Goal: Information Seeking & Learning: Learn about a topic

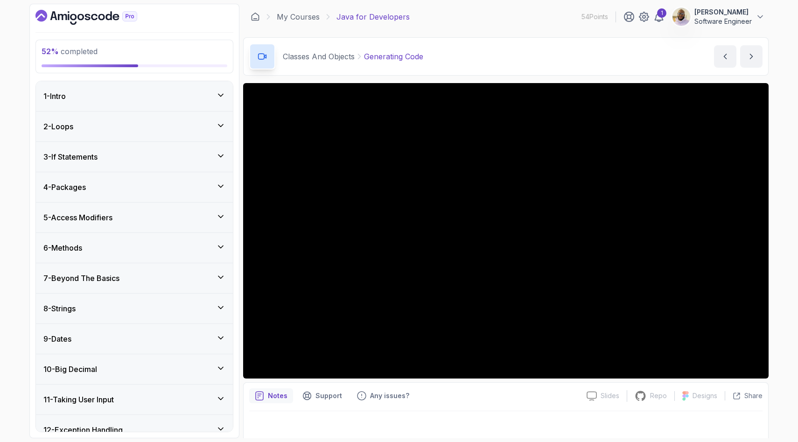
scroll to position [1, 0]
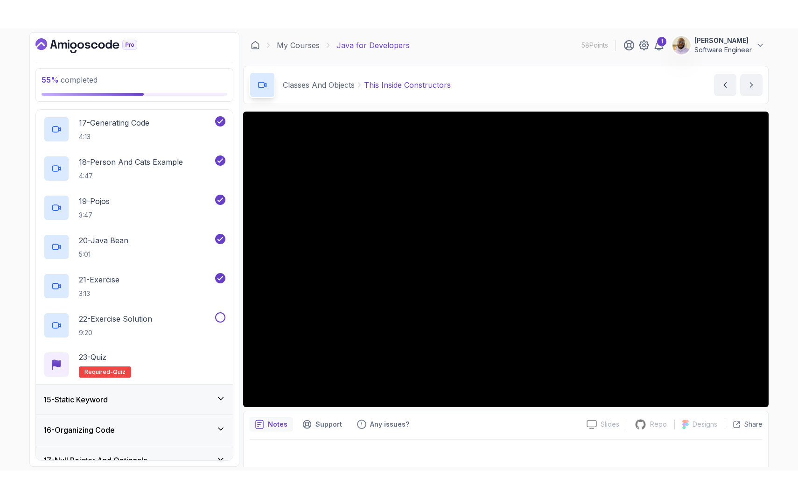
scroll to position [1126, 0]
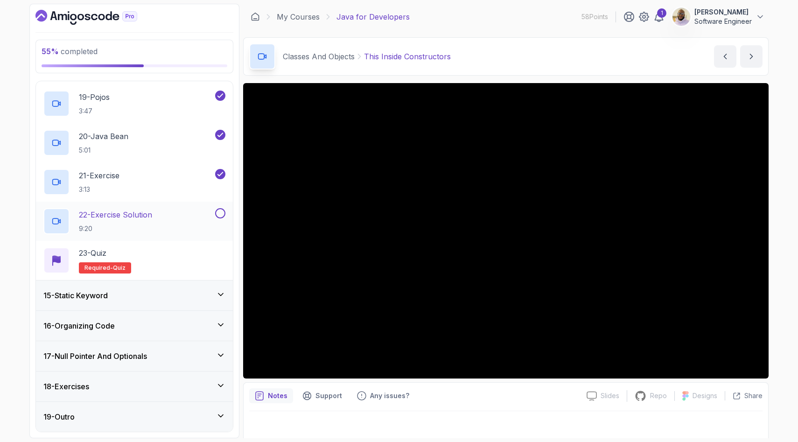
click at [144, 213] on p "22 - Exercise Solution" at bounding box center [115, 214] width 73 height 11
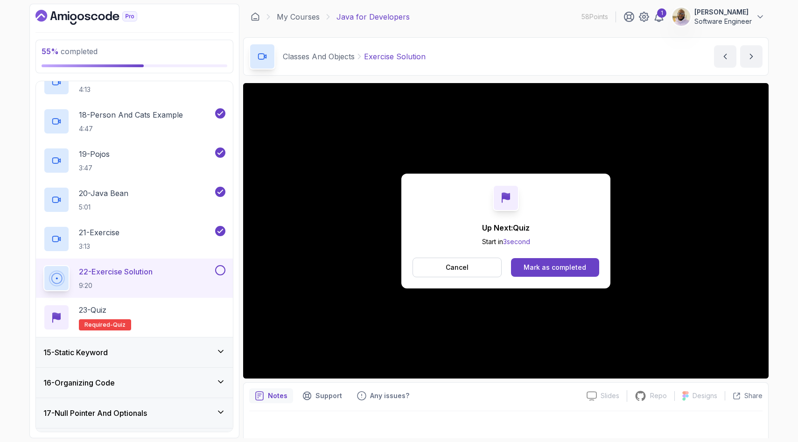
scroll to position [1126, 0]
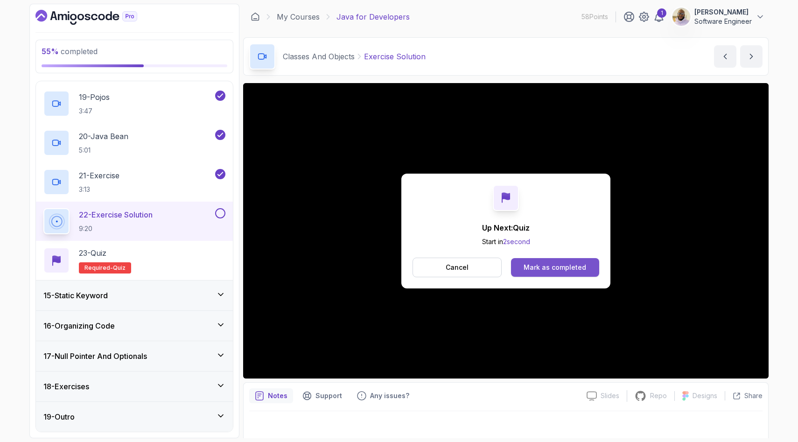
click at [560, 269] on div "Mark as completed" at bounding box center [554, 267] width 62 height 9
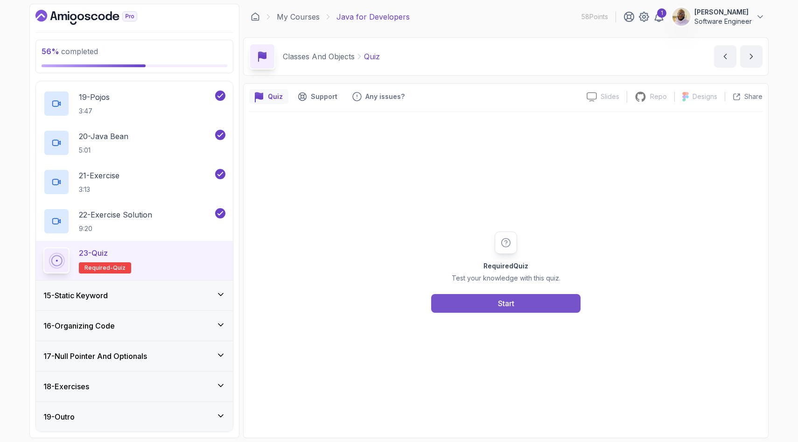
click at [486, 303] on button "Start" at bounding box center [505, 303] width 149 height 19
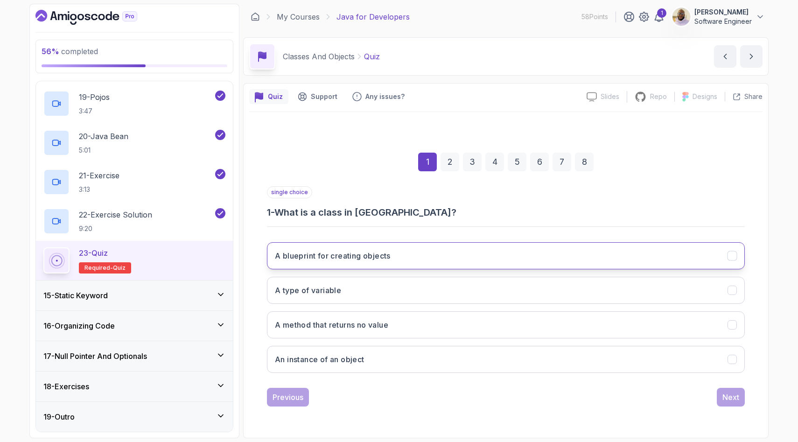
click at [395, 257] on button "A blueprint for creating objects" at bounding box center [506, 255] width 478 height 27
click at [737, 394] on div "Next" at bounding box center [730, 396] width 17 height 11
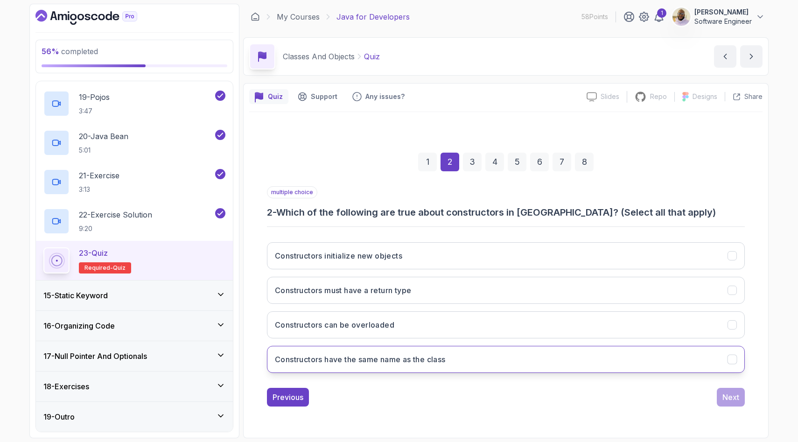
click at [445, 361] on h3 "Constructors have the same name as the class" at bounding box center [360, 359] width 171 height 11
click at [413, 262] on button "Constructors initialize new objects" at bounding box center [506, 255] width 478 height 27
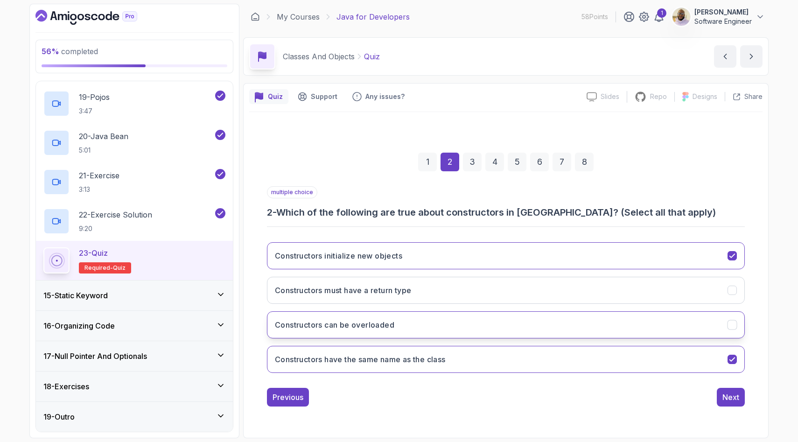
click at [422, 318] on button "Constructors can be overloaded" at bounding box center [506, 324] width 478 height 27
click at [734, 402] on div "Next" at bounding box center [730, 396] width 17 height 11
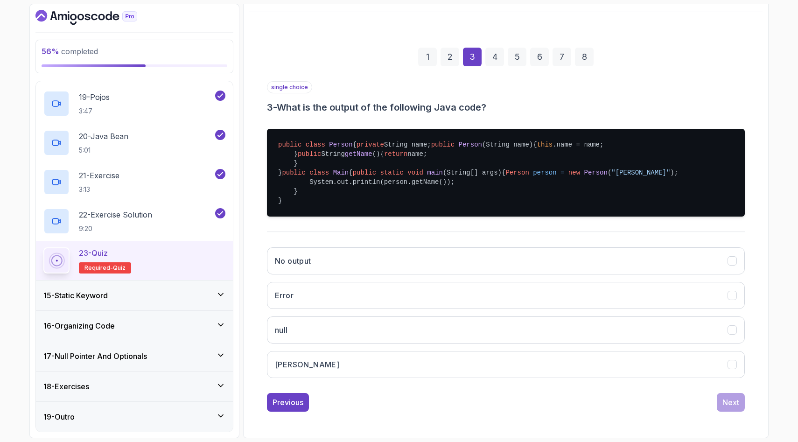
scroll to position [151, 0]
click at [399, 378] on button "Alice" at bounding box center [506, 364] width 478 height 27
click at [735, 411] on button "Next" at bounding box center [730, 402] width 28 height 19
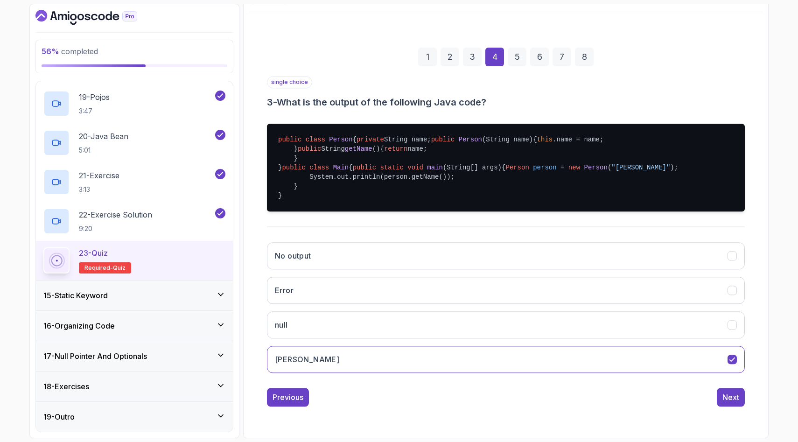
scroll to position [0, 0]
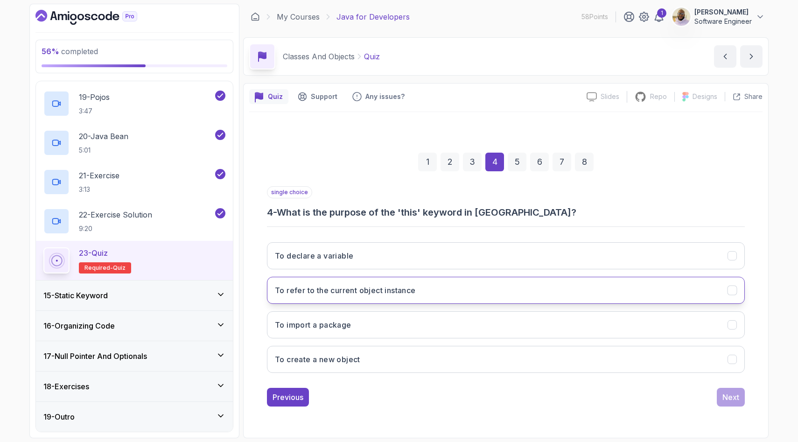
click at [445, 292] on button "To refer to the current object instance" at bounding box center [506, 290] width 478 height 27
click at [735, 396] on div "Next" at bounding box center [730, 396] width 17 height 11
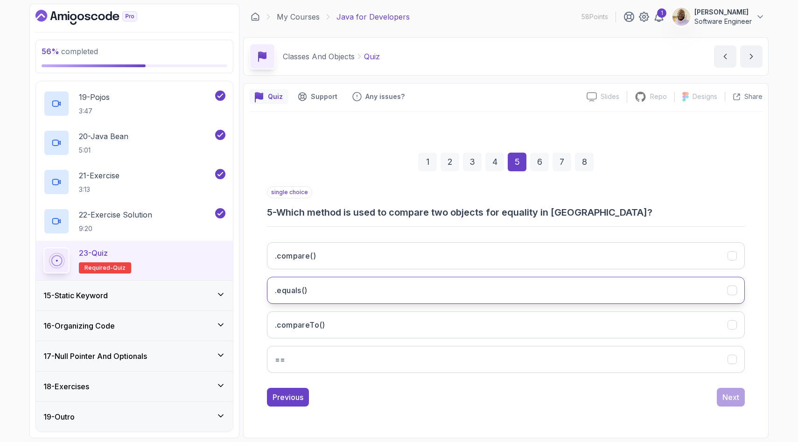
click at [506, 284] on button ".equals()" at bounding box center [506, 290] width 478 height 27
click at [728, 394] on div "Next" at bounding box center [730, 396] width 17 height 11
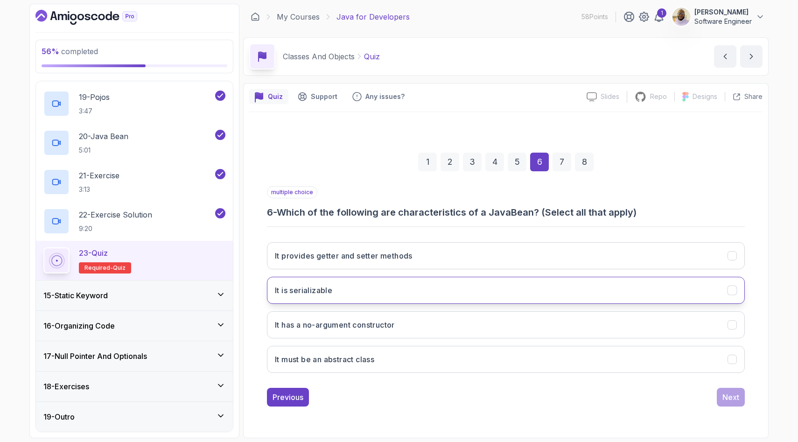
click at [367, 287] on button "It is serializable" at bounding box center [506, 290] width 478 height 27
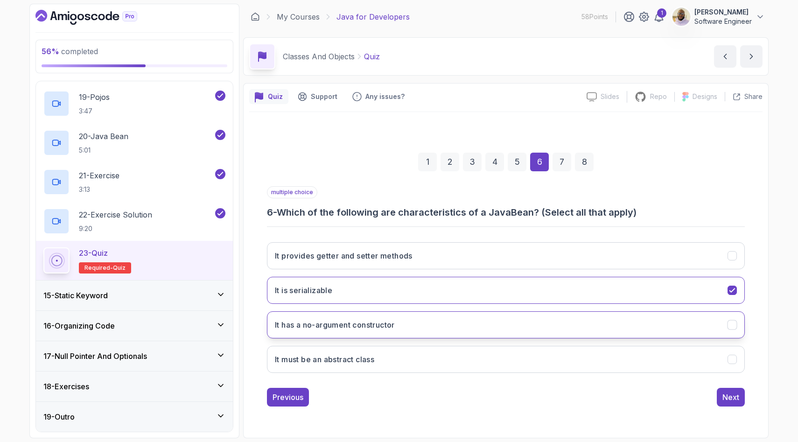
click at [384, 322] on h3 "It has a no-argument constructor" at bounding box center [335, 324] width 120 height 11
click at [373, 259] on h3 "It provides getter and setter methods" at bounding box center [344, 255] width 138 height 11
click at [734, 395] on div "Next" at bounding box center [730, 396] width 17 height 11
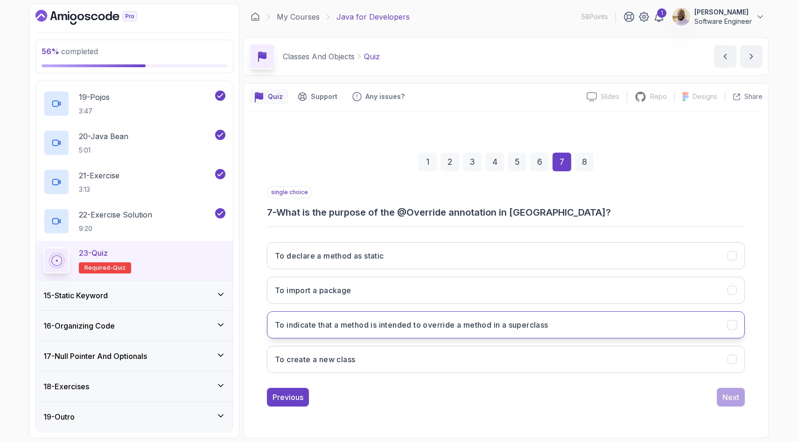
click at [516, 320] on h3 "To indicate that a method is intended to override a method in a superclass" at bounding box center [411, 324] width 273 height 11
click at [724, 399] on div "Next" at bounding box center [730, 396] width 17 height 11
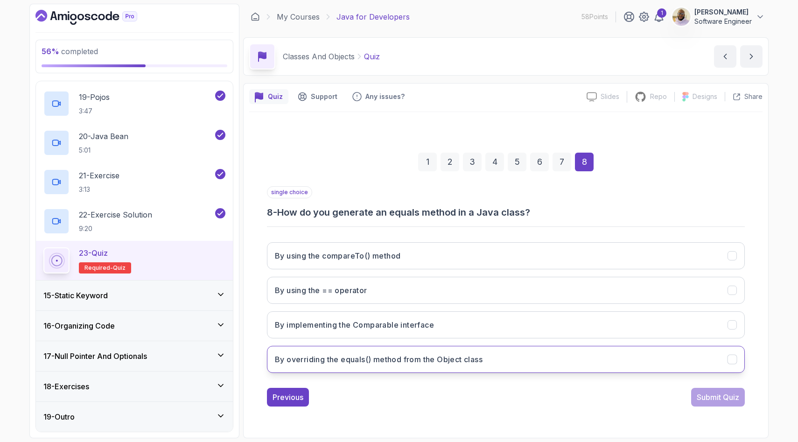
click at [470, 359] on h3 "By overriding the equals() method from the Object class" at bounding box center [379, 359] width 208 height 11
click at [710, 396] on div "Submit Quiz" at bounding box center [717, 396] width 42 height 11
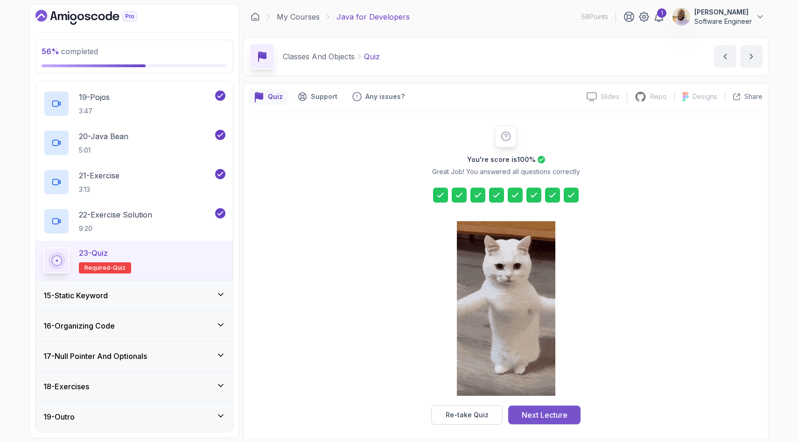
click at [547, 413] on div "Next Lecture" at bounding box center [544, 414] width 46 height 11
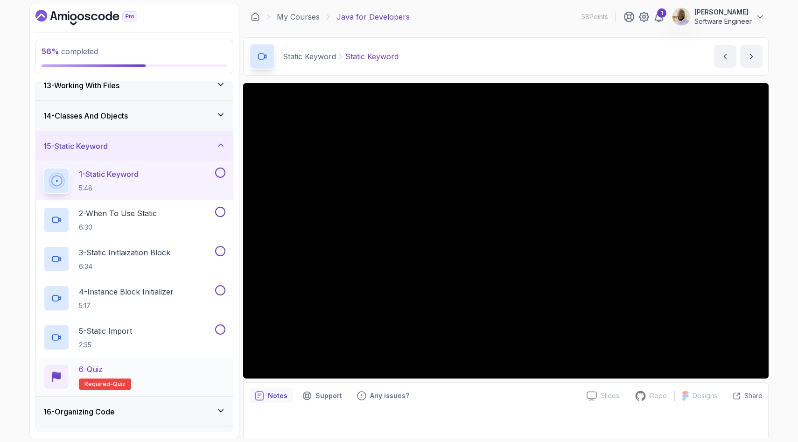
scroll to position [345, 0]
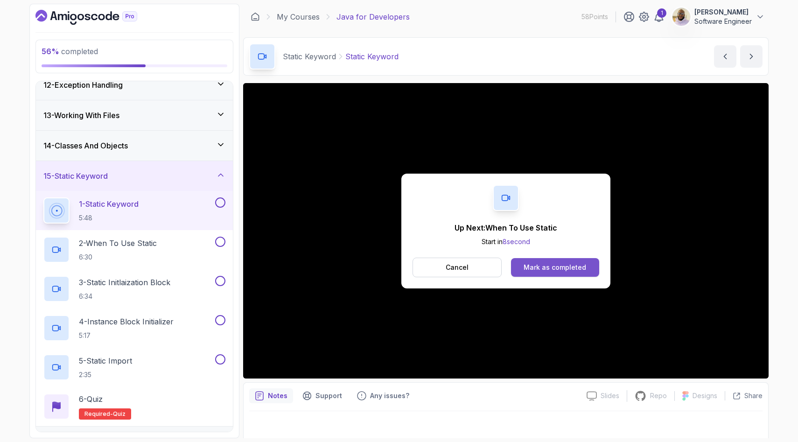
click at [533, 264] on div "Mark as completed" at bounding box center [554, 267] width 62 height 9
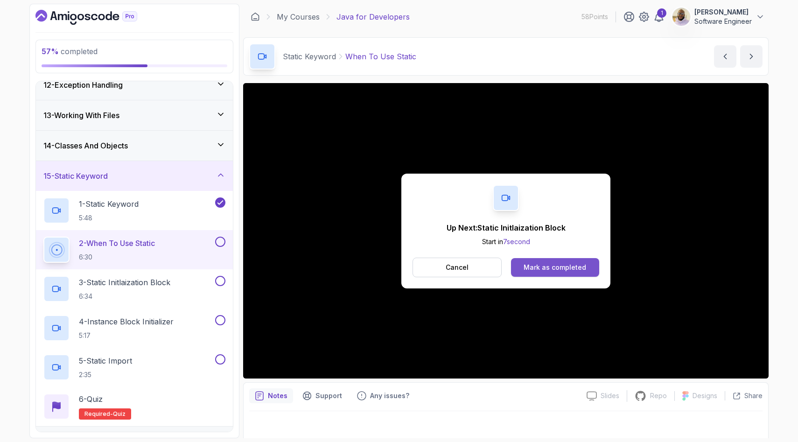
click at [565, 262] on button "Mark as completed" at bounding box center [555, 267] width 88 height 19
